Goal: Information Seeking & Learning: Learn about a topic

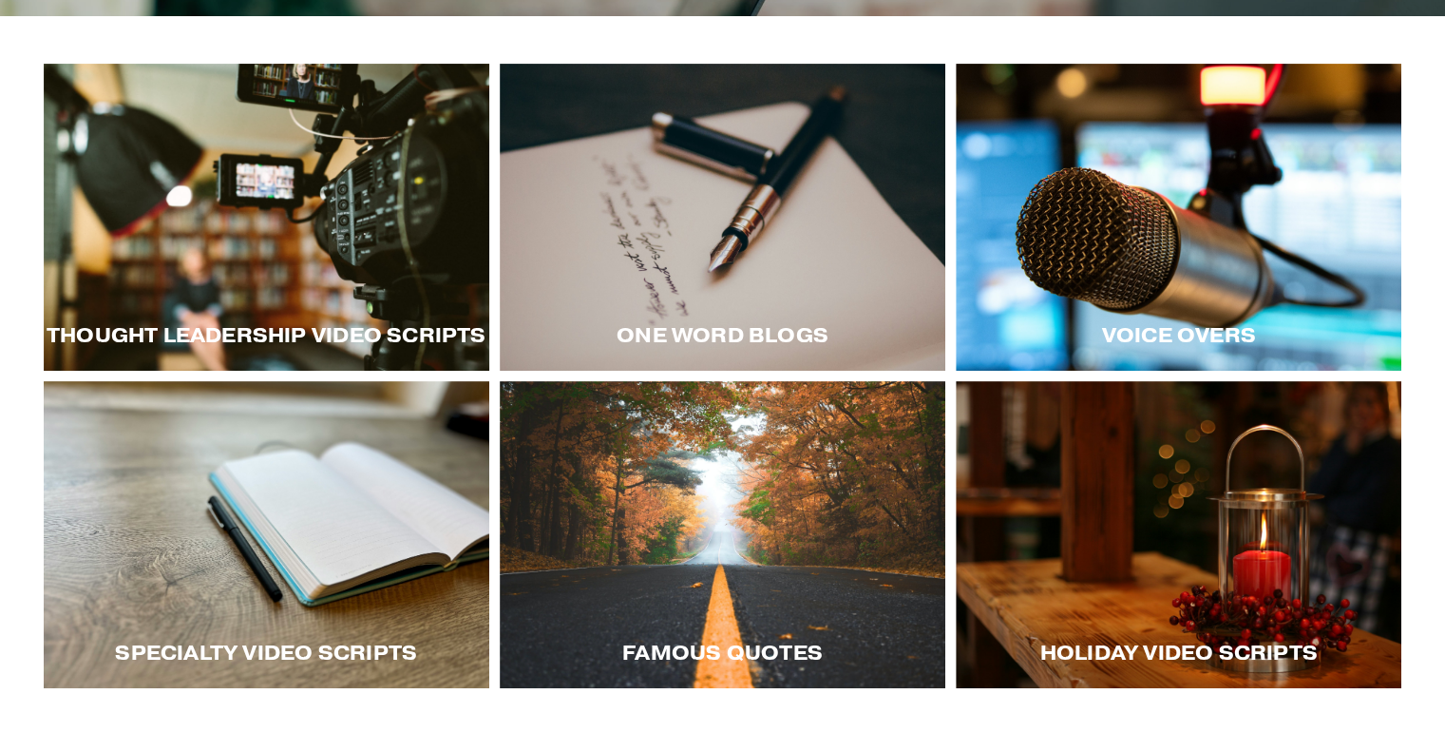
scroll to position [307, 0]
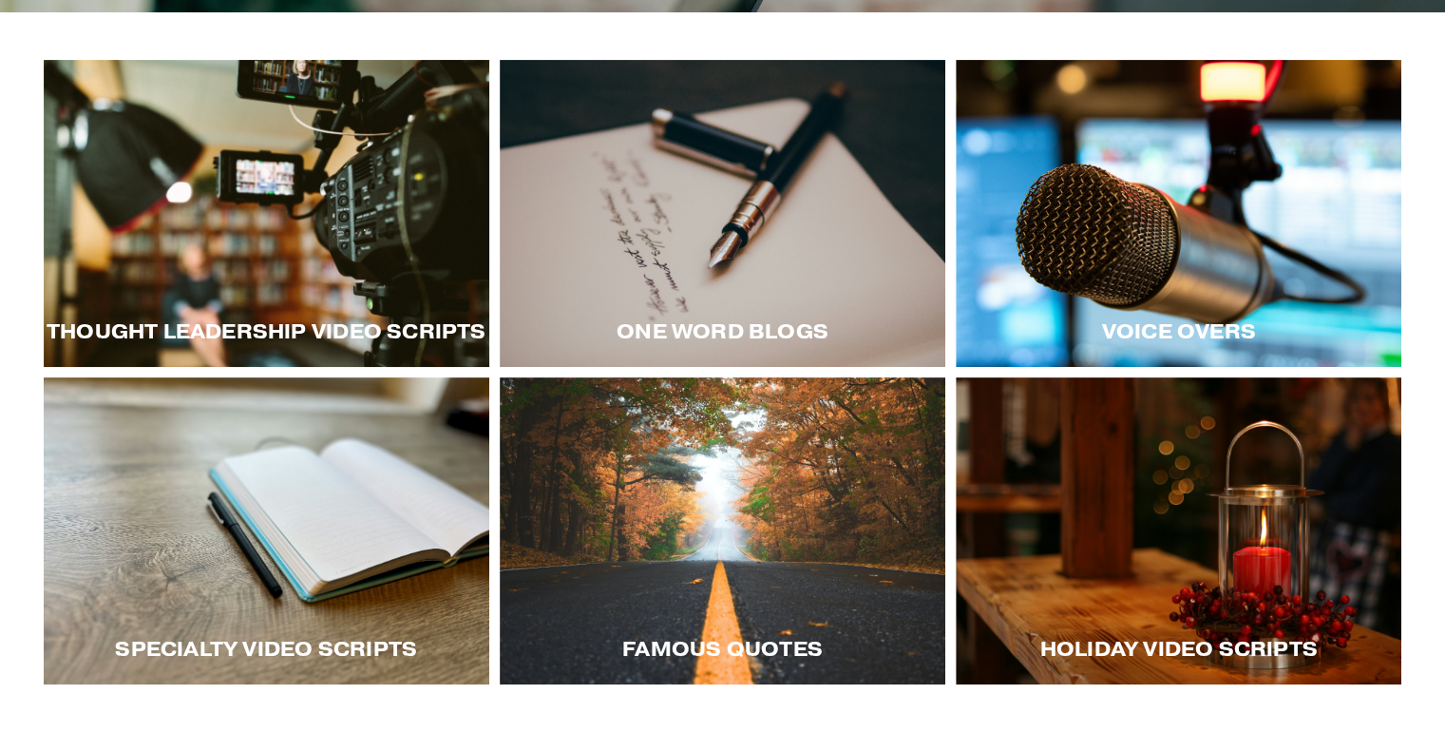
click at [1077, 205] on div at bounding box center [1179, 213] width 446 height 307
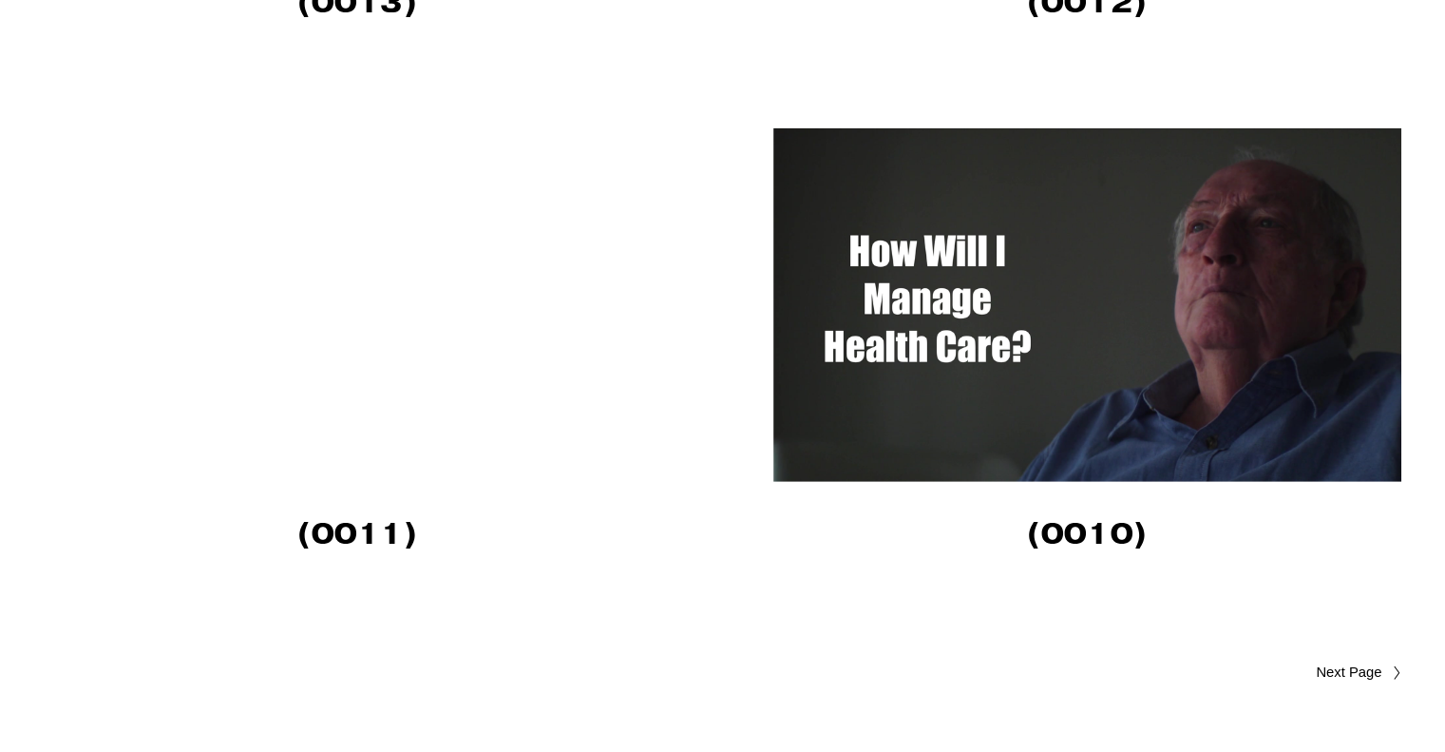
scroll to position [5525, 0]
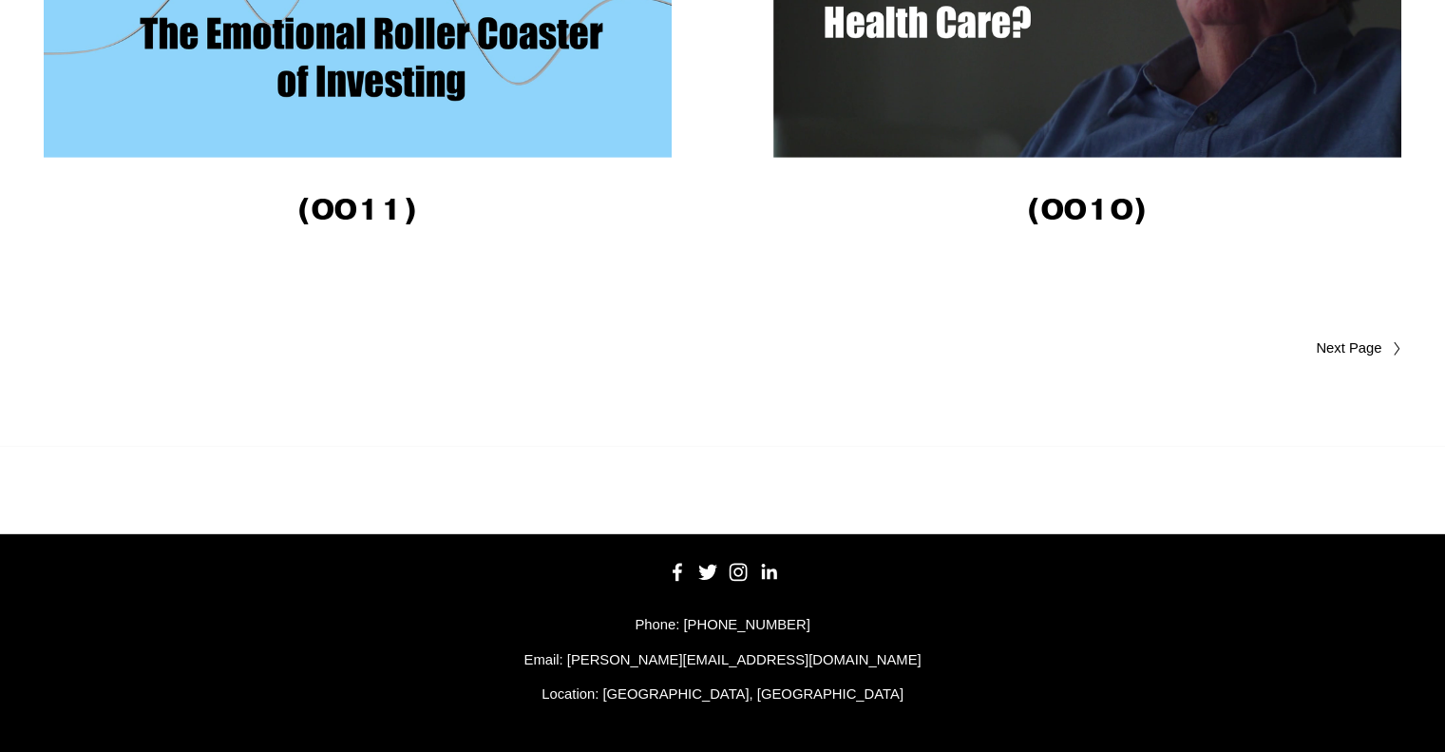
click at [1384, 356] on link "Older Posts" at bounding box center [1062, 348] width 679 height 23
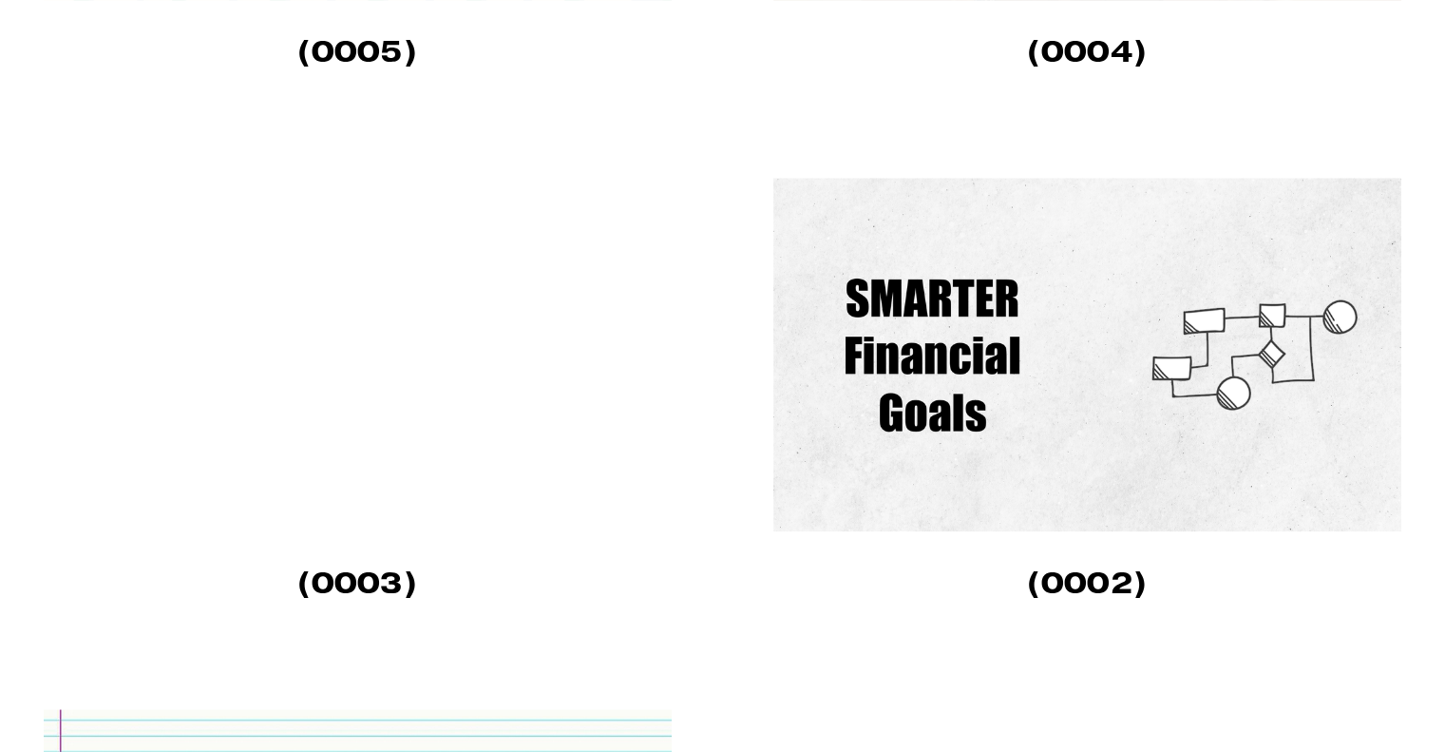
scroll to position [2043, 0]
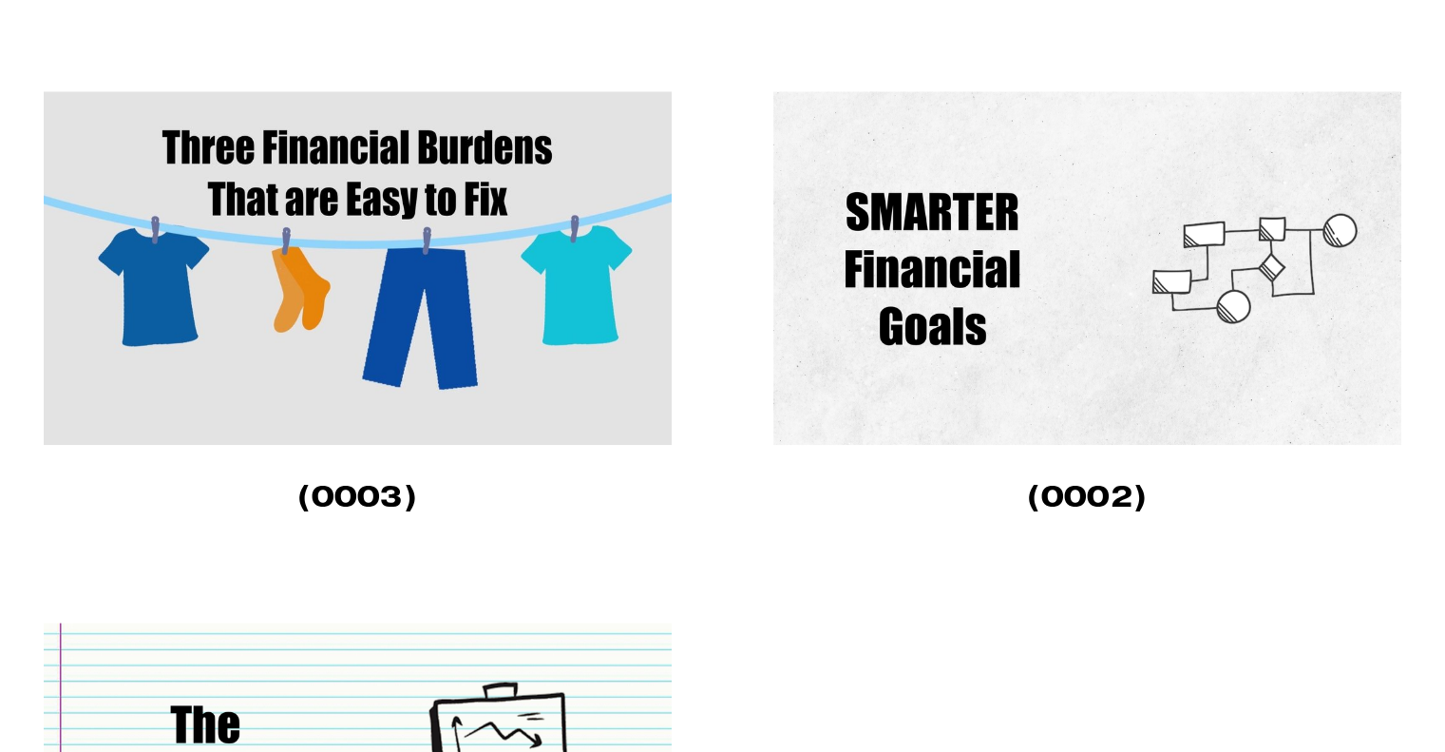
click at [536, 379] on img at bounding box center [358, 267] width 628 height 353
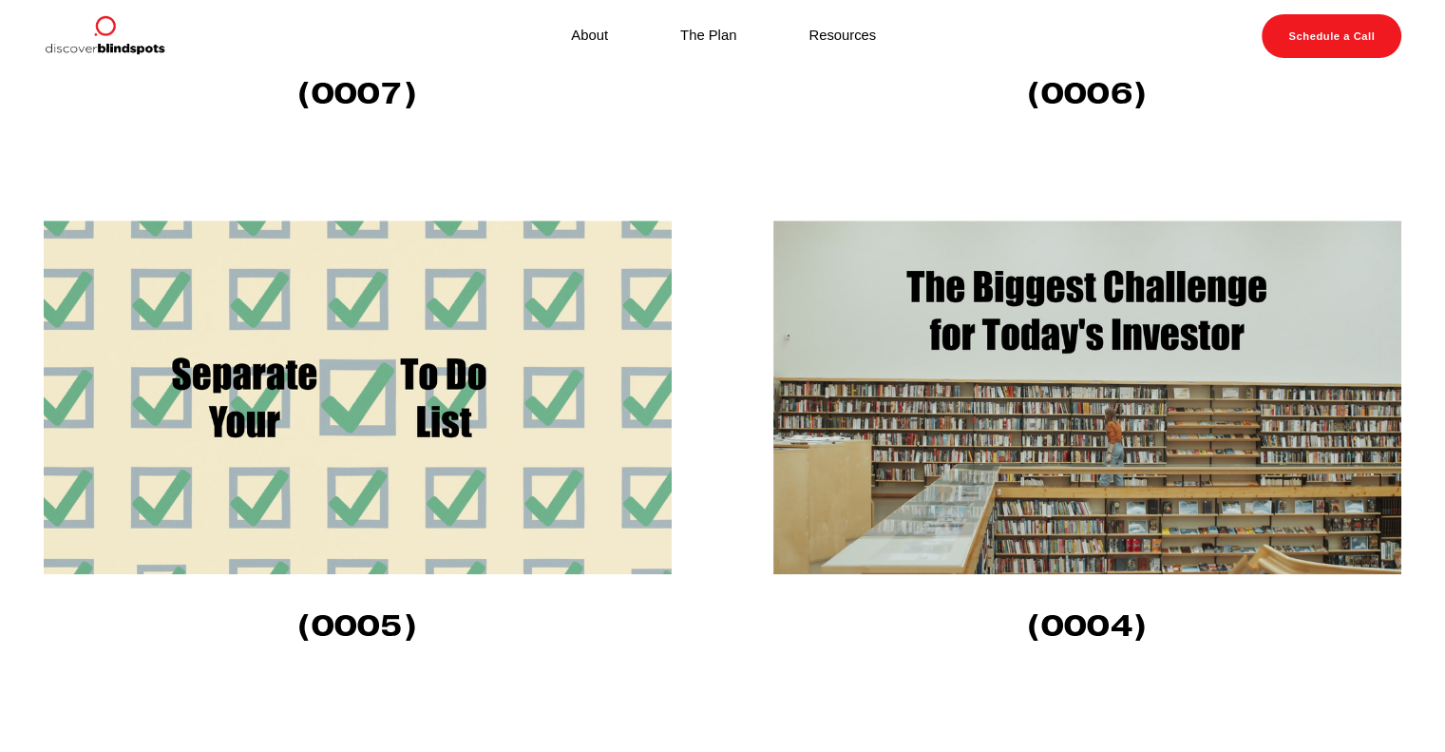
scroll to position [1376, 0]
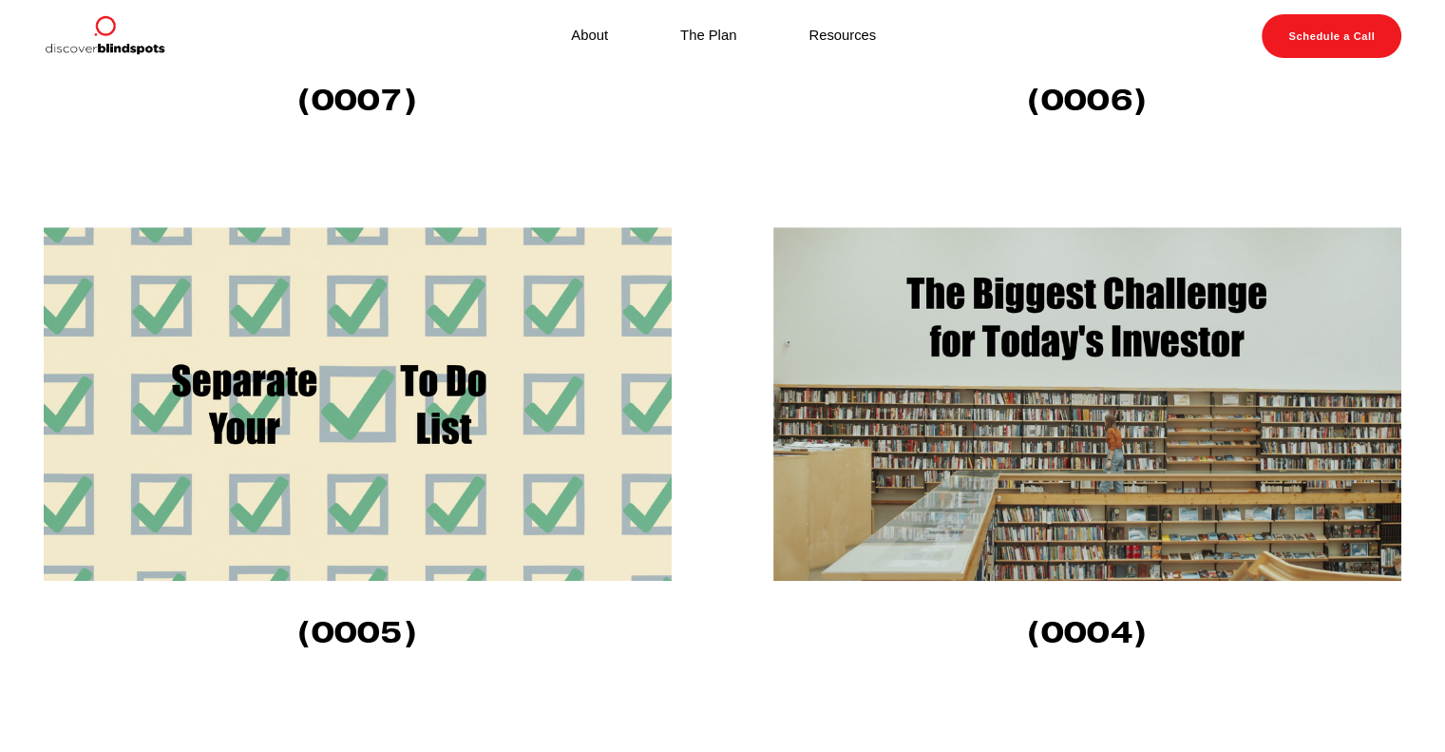
click at [1223, 338] on img at bounding box center [1087, 403] width 628 height 353
click at [351, 409] on img at bounding box center [358, 403] width 628 height 353
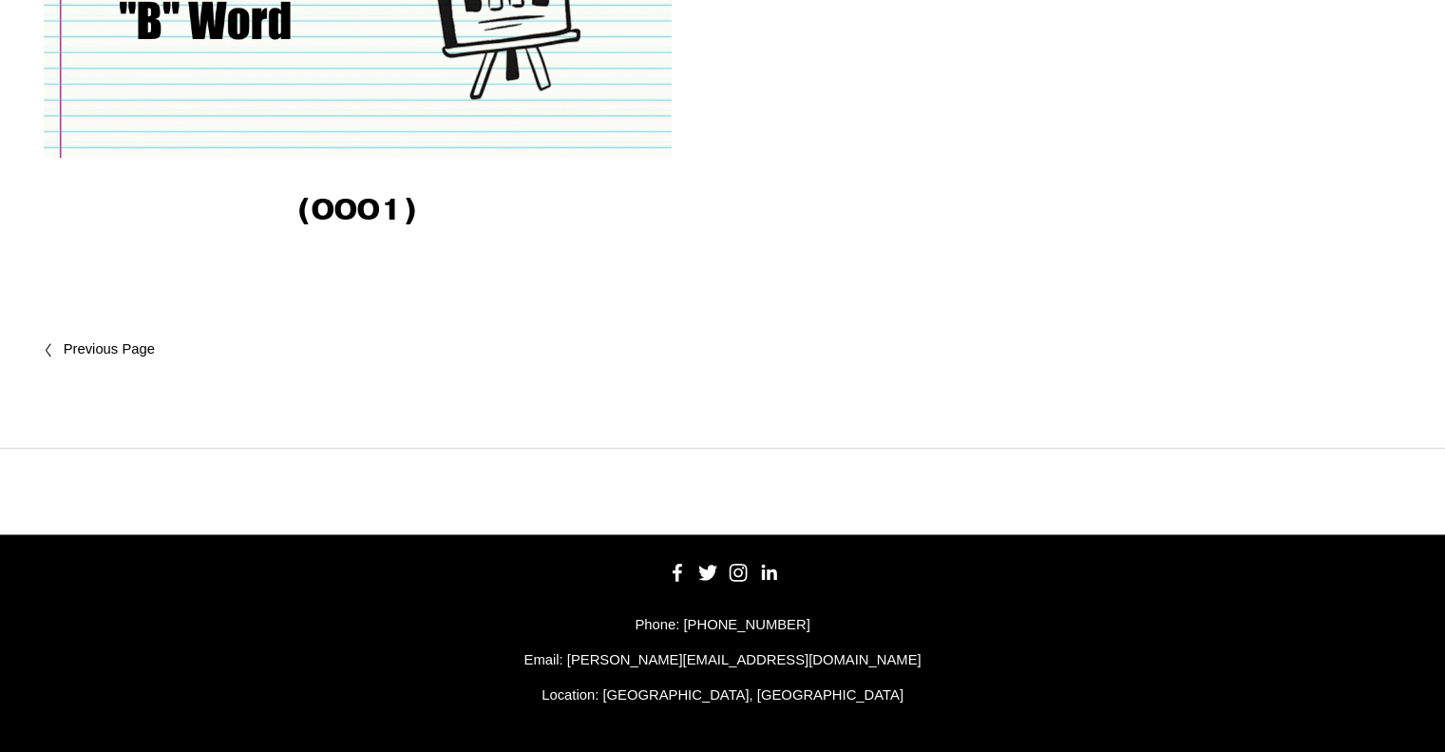
scroll to position [2867, 0]
click at [94, 353] on span "Newer Posts" at bounding box center [149, 349] width 171 height 23
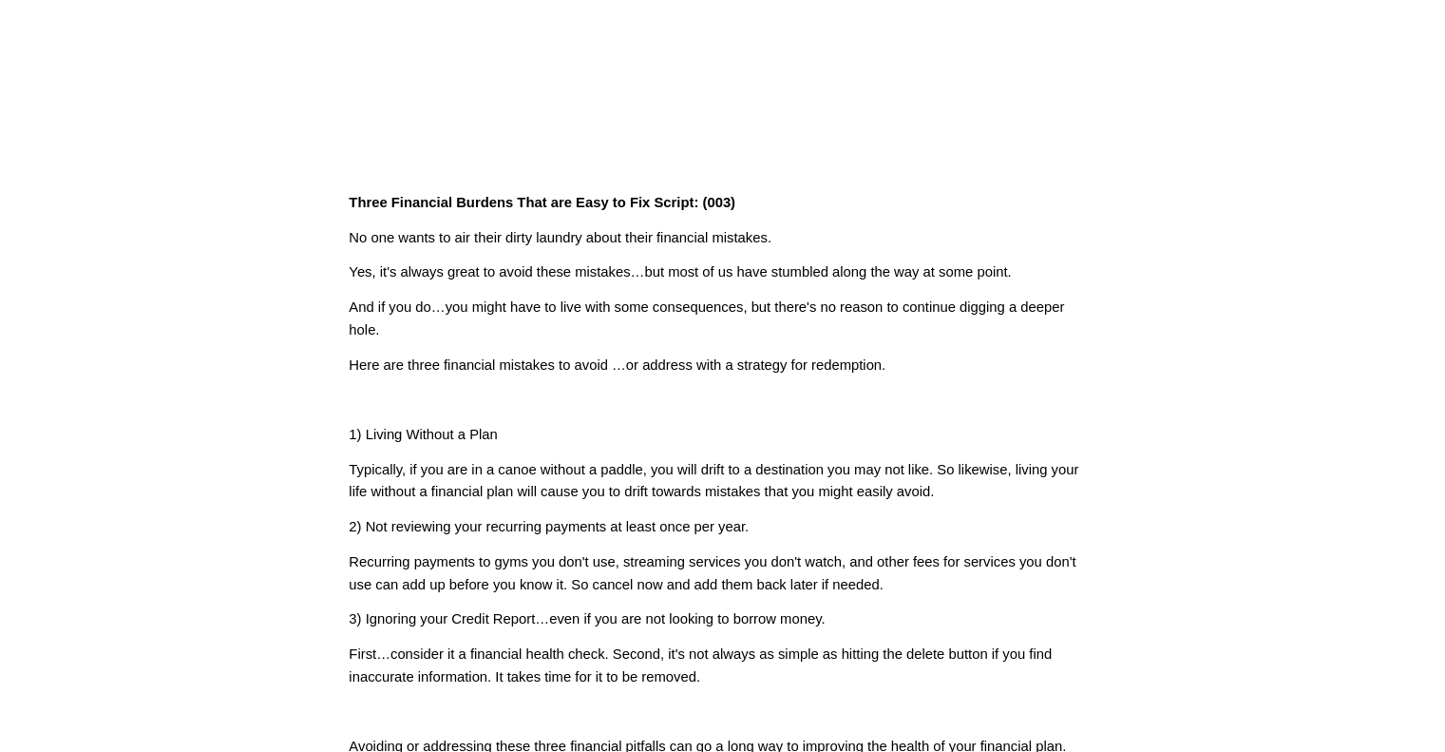
scroll to position [365, 0]
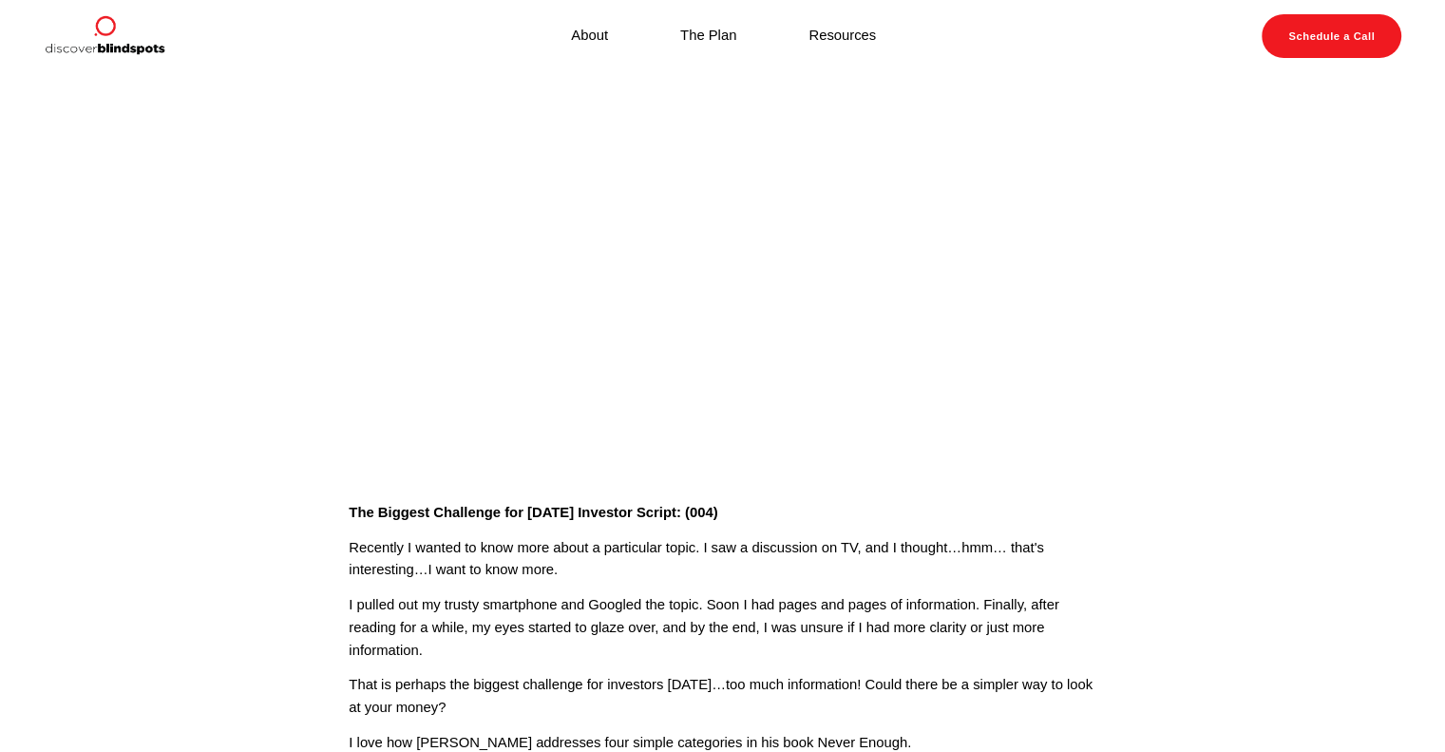
scroll to position [86, 0]
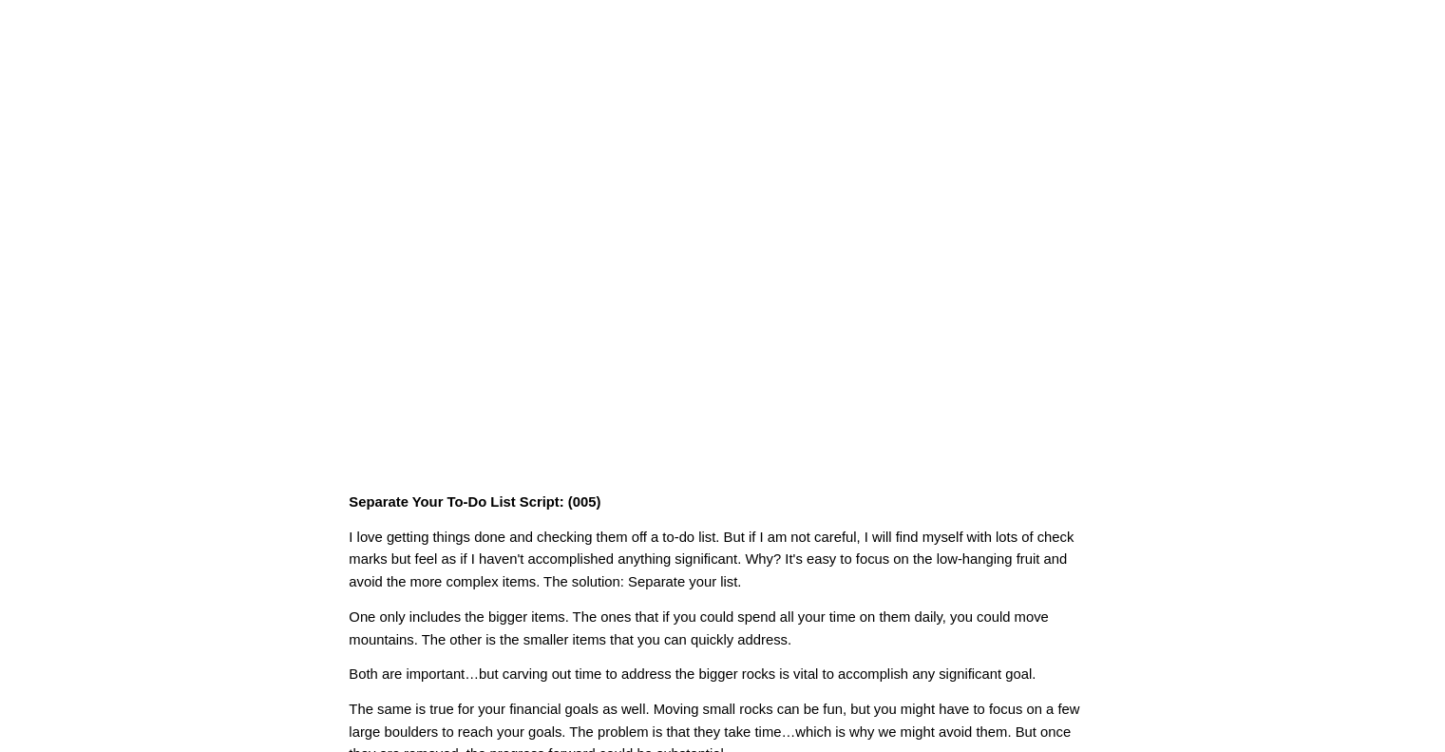
scroll to position [95, 0]
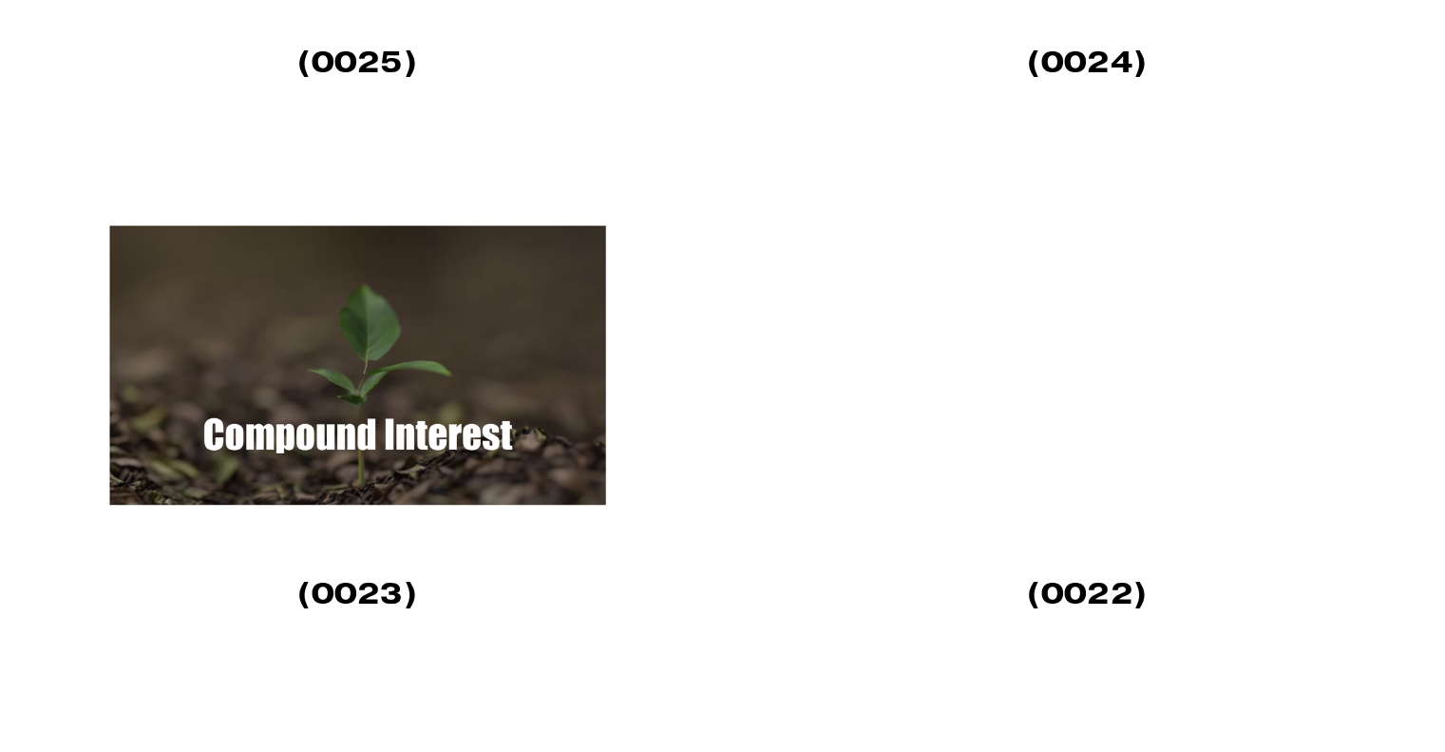
scroll to position [1946, 0]
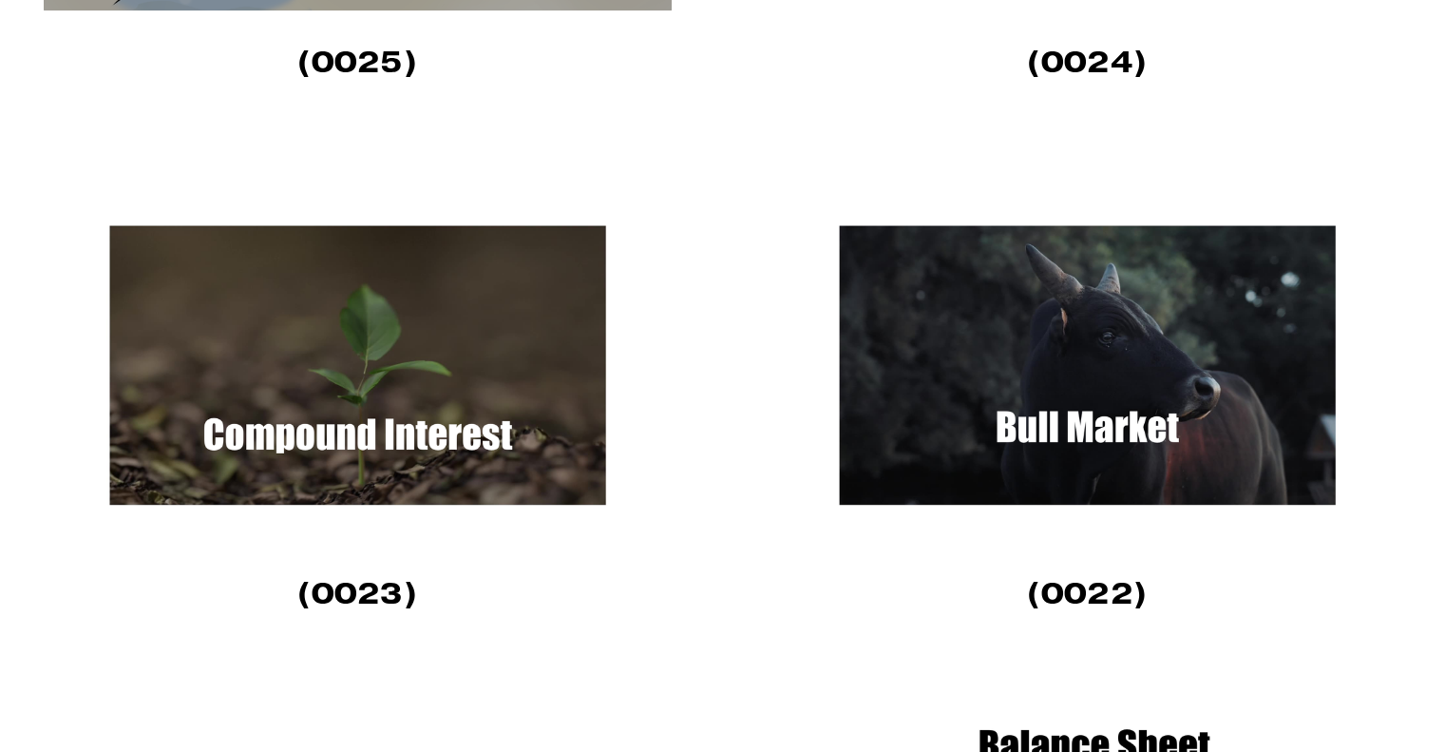
click at [407, 427] on img at bounding box center [358, 364] width 628 height 353
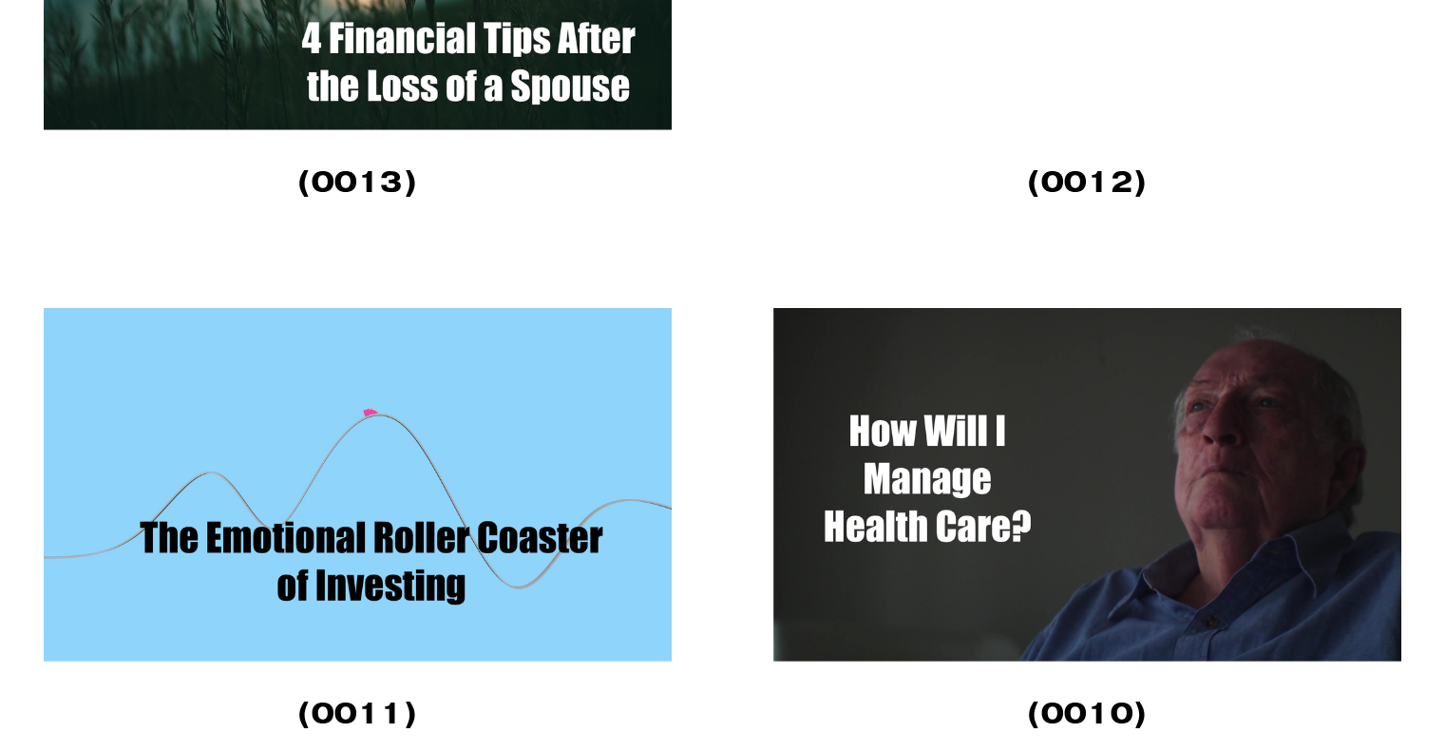
scroll to position [5017, 0]
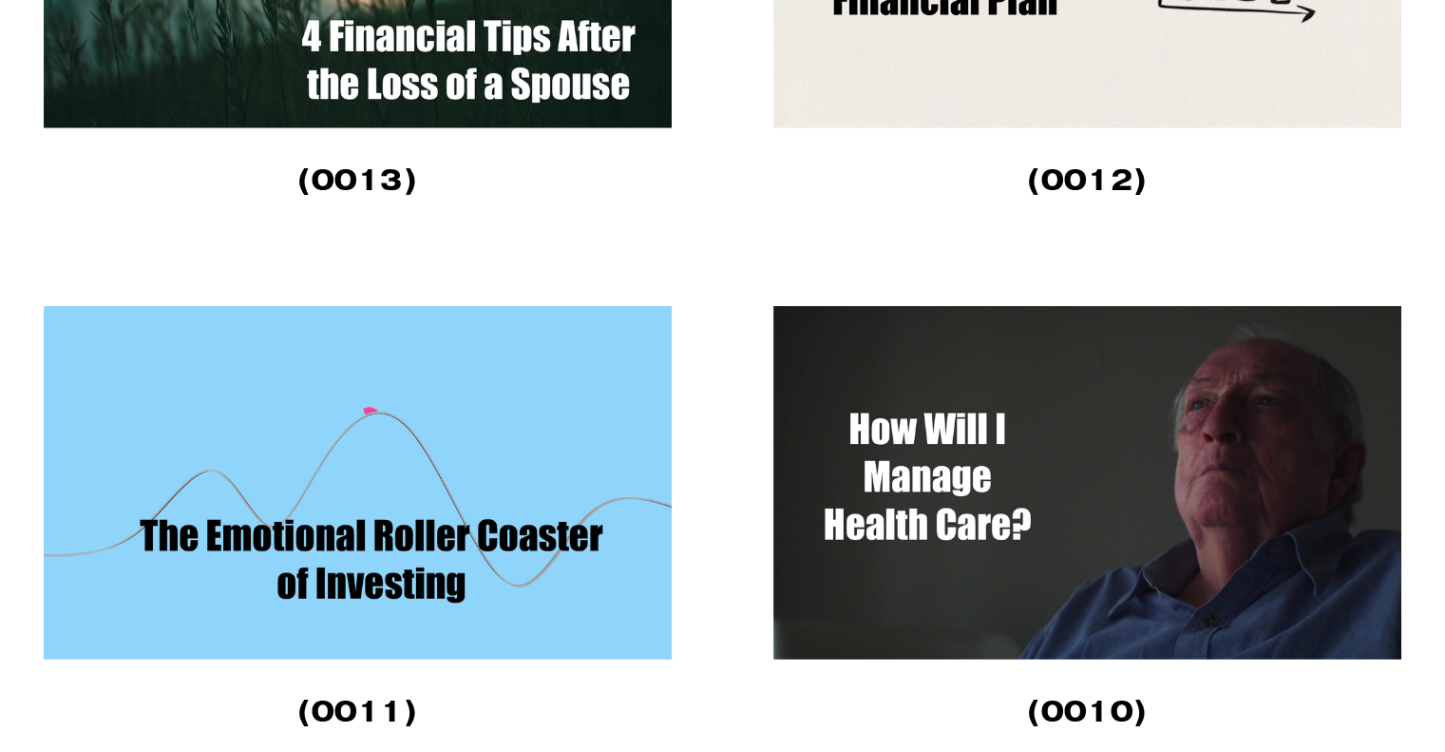
click at [964, 419] on img at bounding box center [1087, 482] width 628 height 353
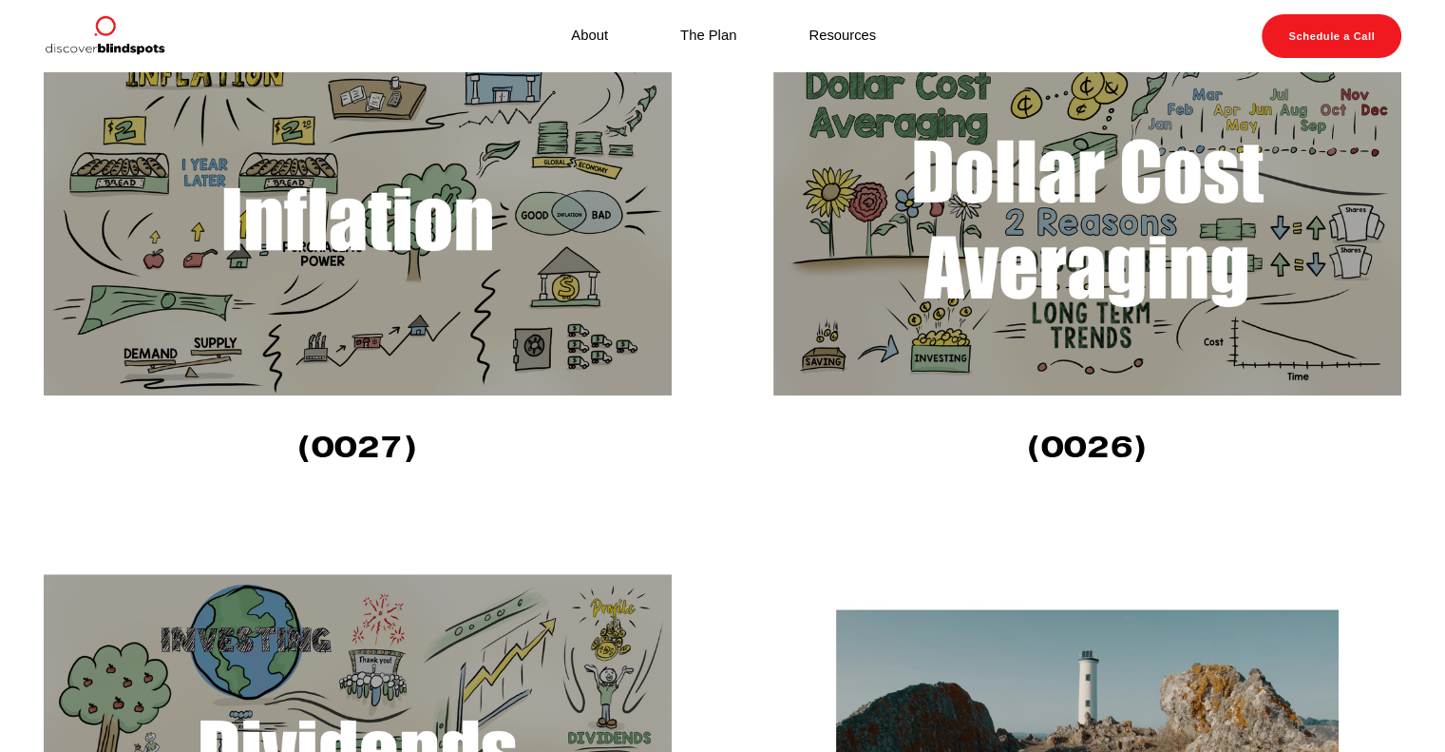
scroll to position [1026, 0]
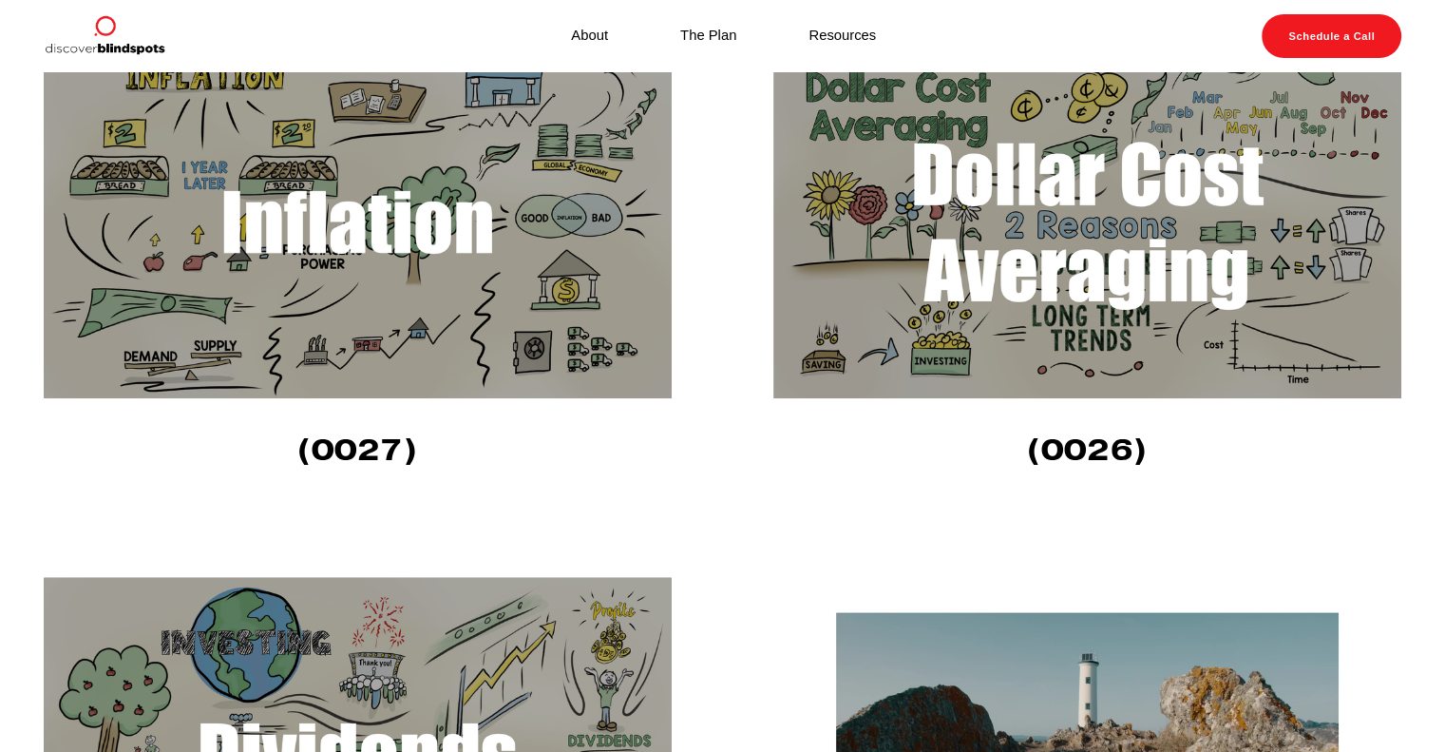
click at [608, 274] on img at bounding box center [358, 221] width 628 height 353
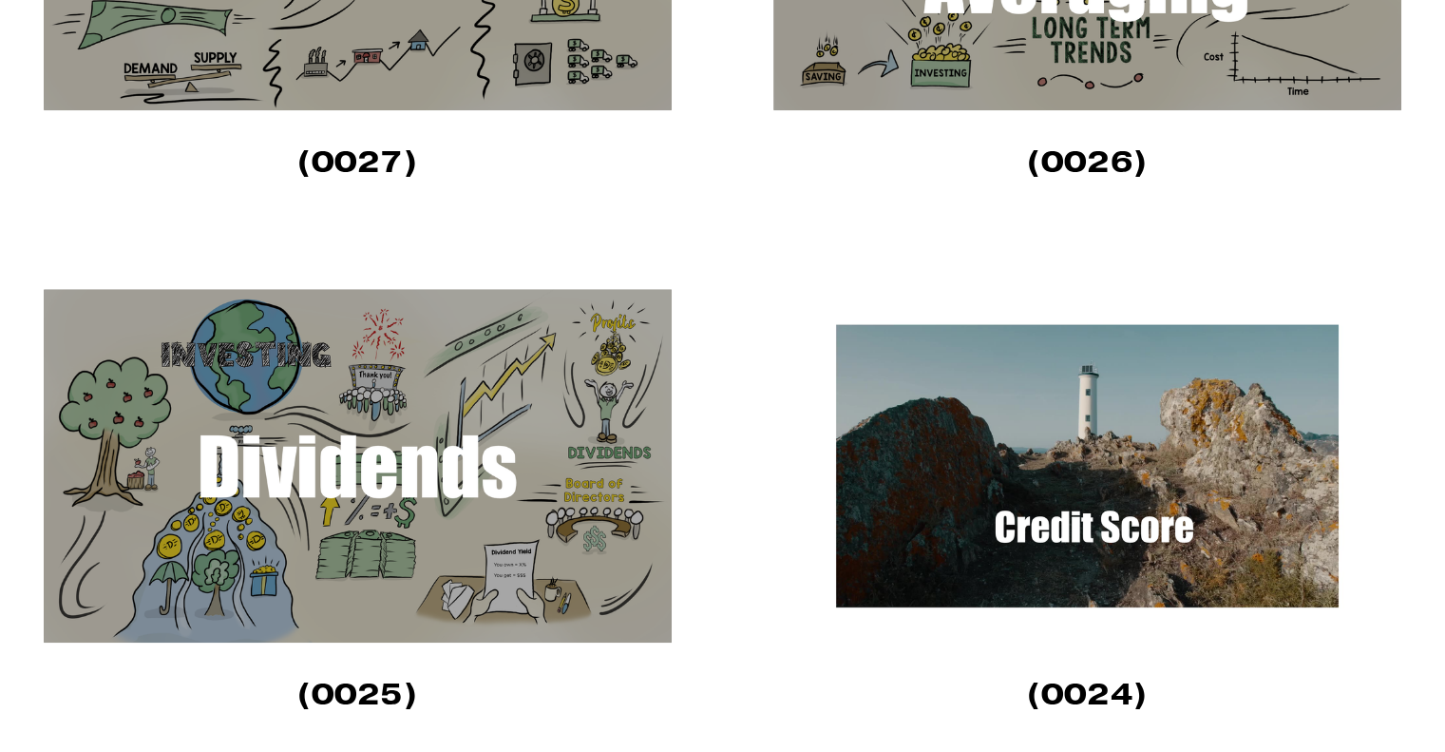
scroll to position [1334, 0]
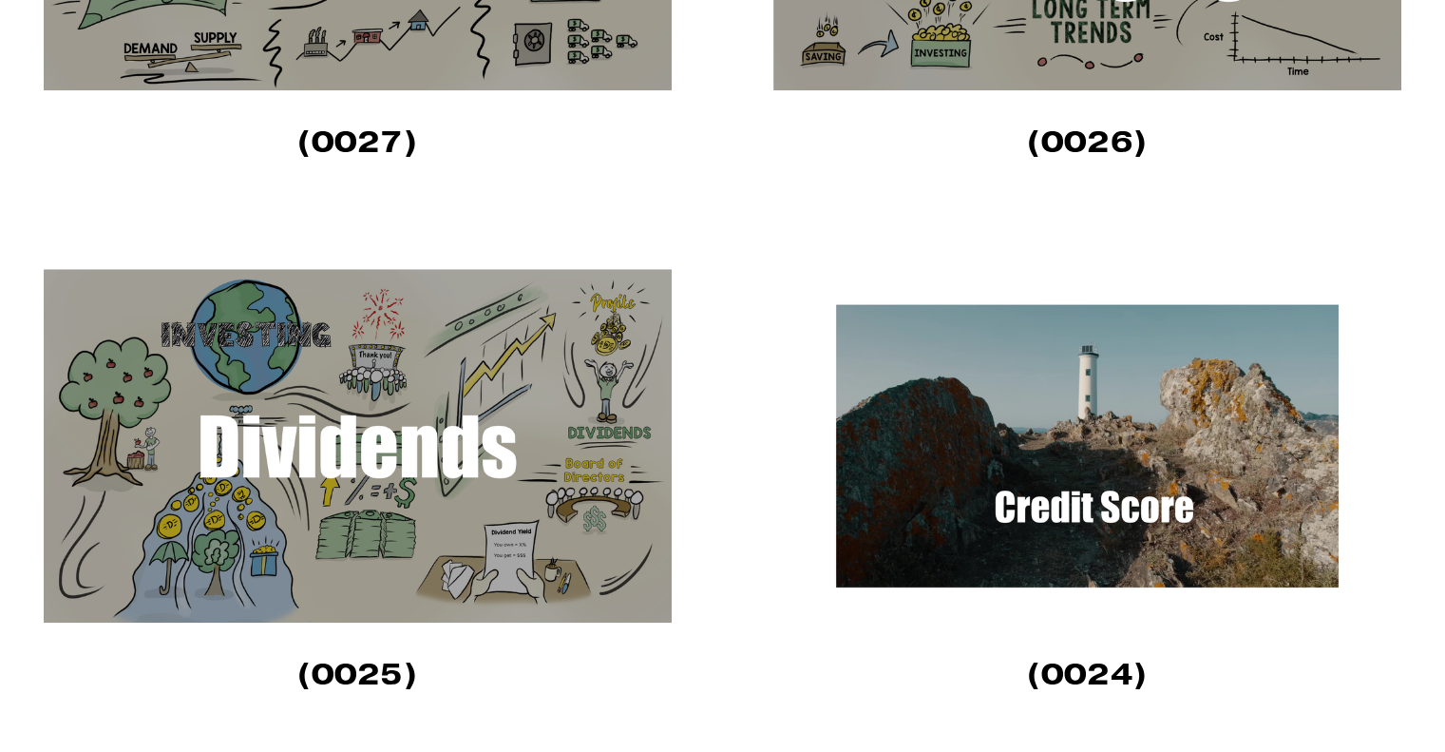
click at [509, 391] on img at bounding box center [358, 445] width 628 height 353
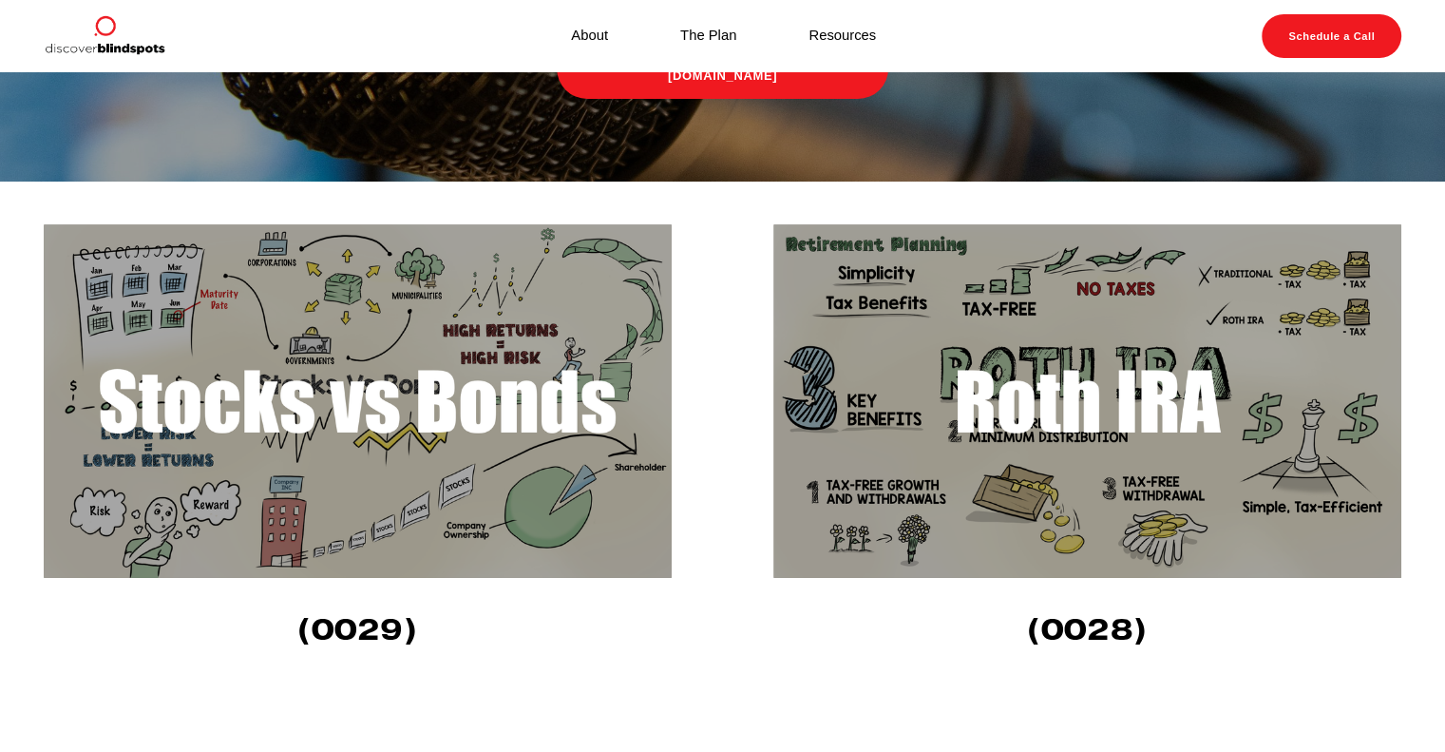
scroll to position [314, 0]
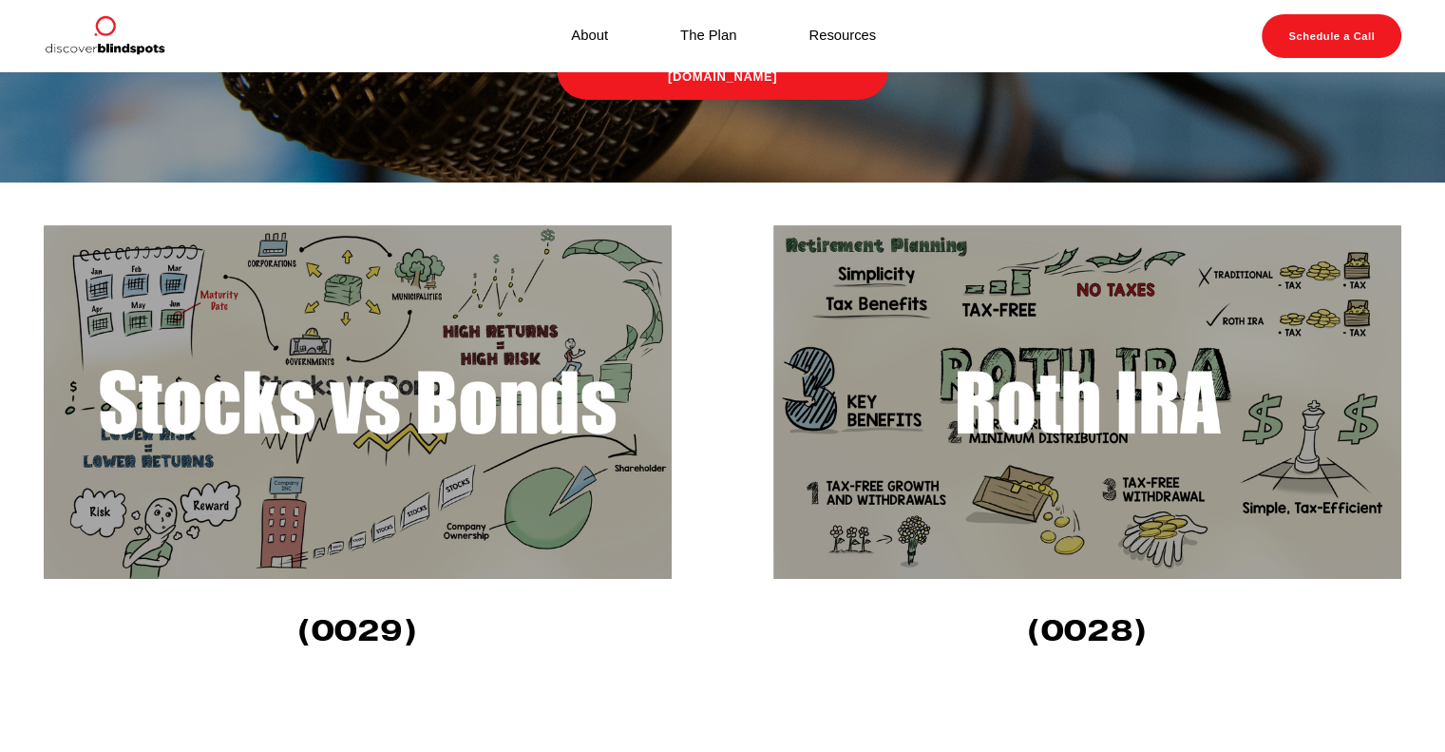
click at [565, 303] on img at bounding box center [358, 401] width 628 height 353
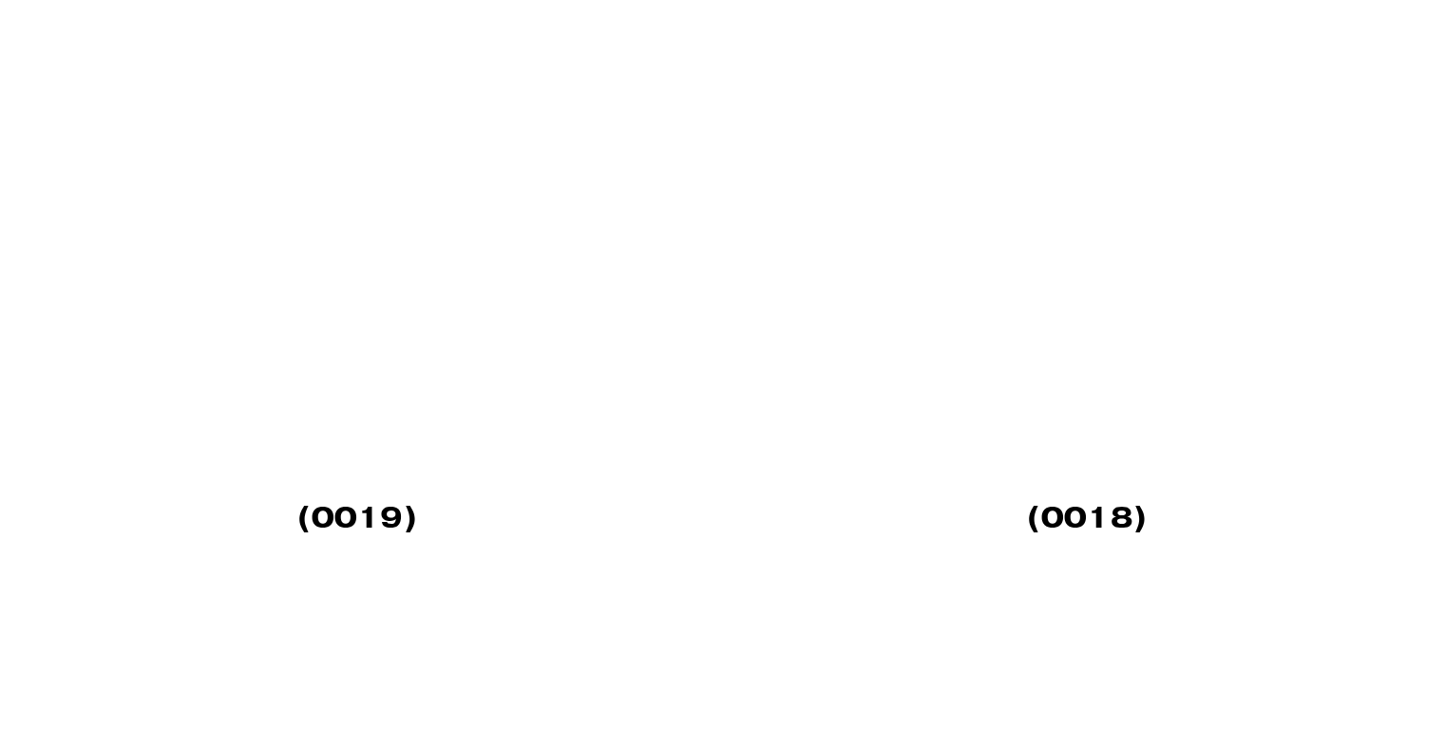
scroll to position [3086, 0]
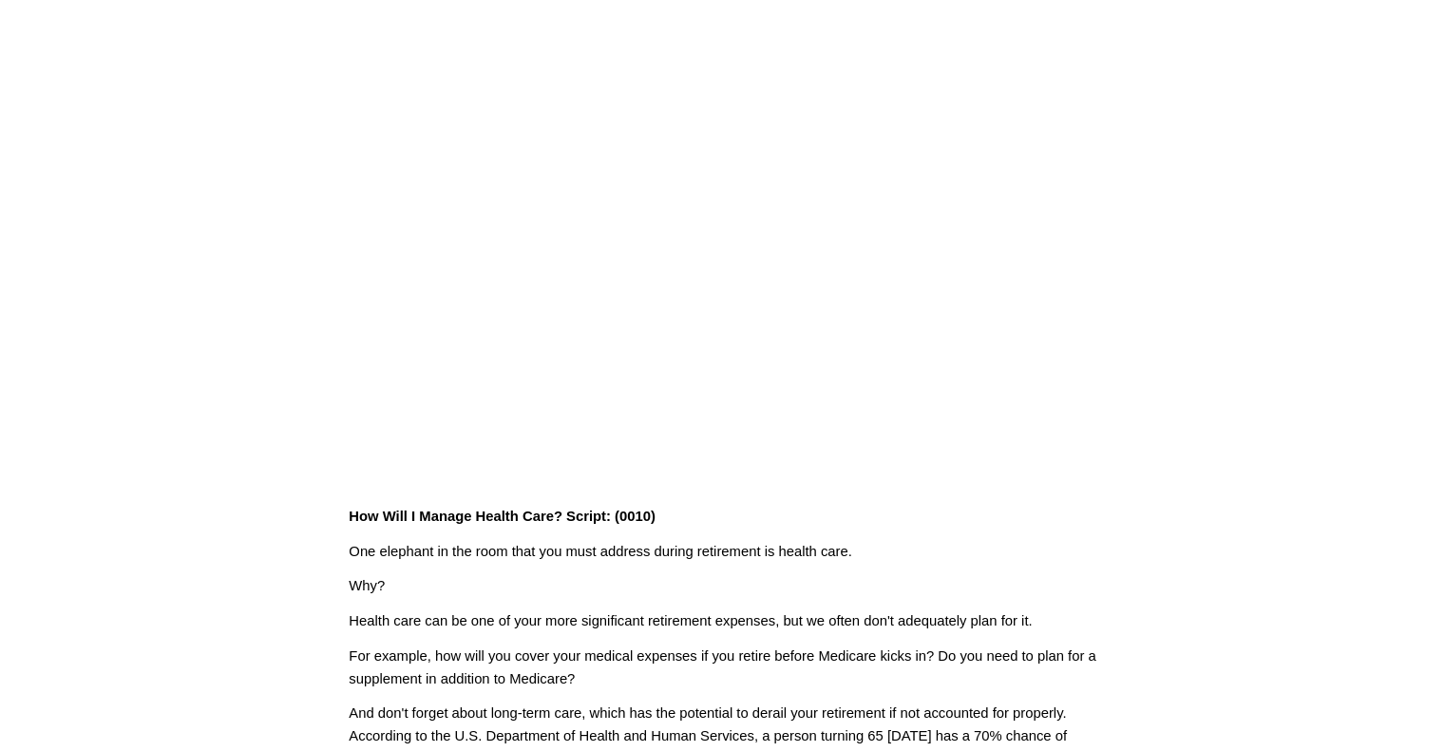
scroll to position [59, 0]
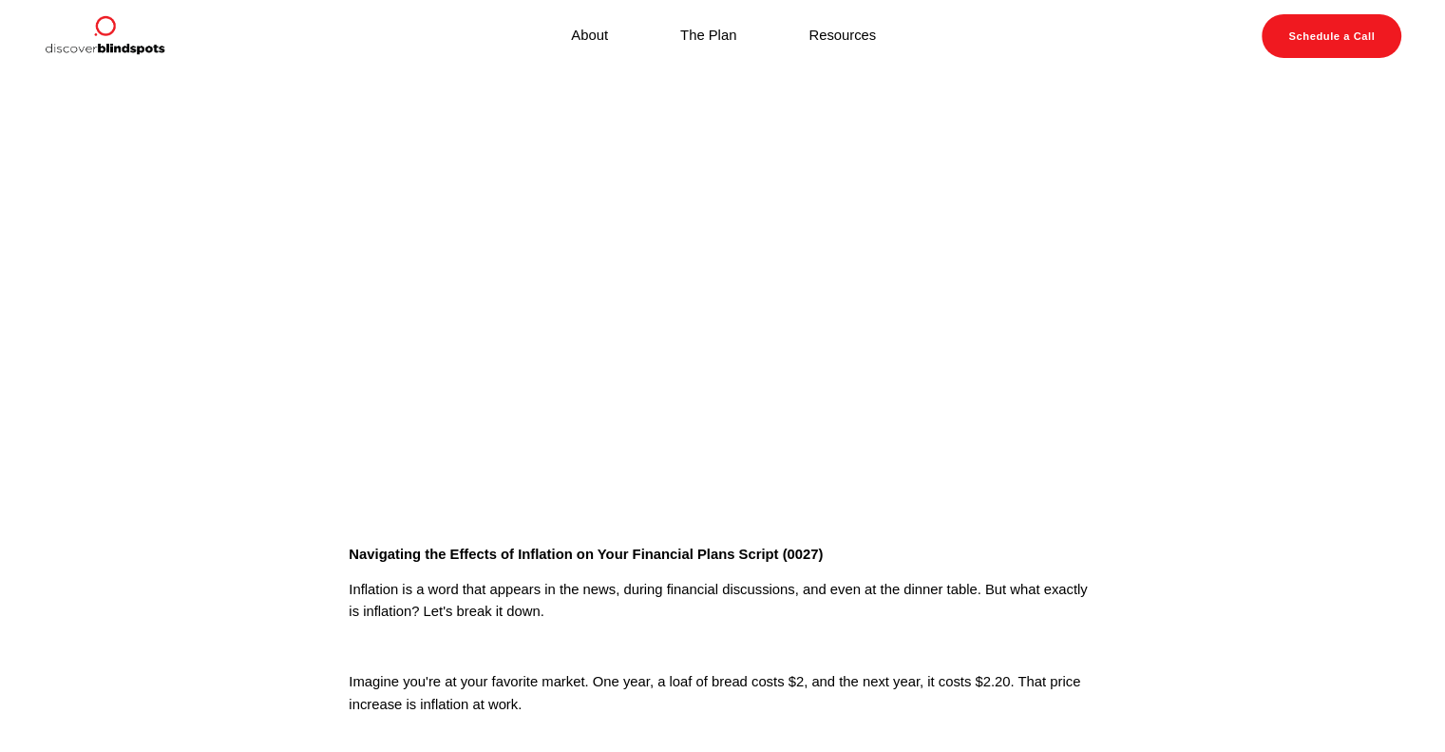
scroll to position [36, 0]
